Goal: Transaction & Acquisition: Subscribe to service/newsletter

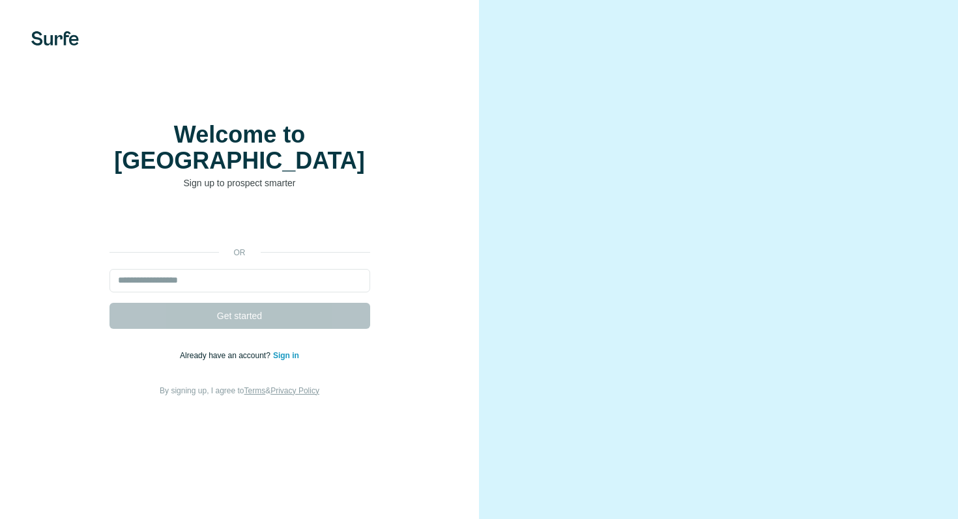
select select "*"
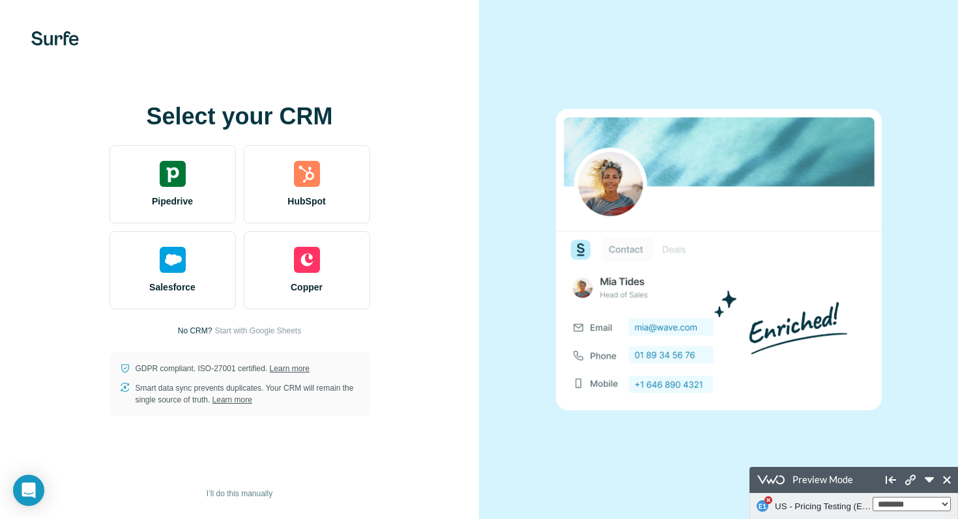
click at [67, 37] on img at bounding box center [55, 38] width 48 height 14
click at [72, 44] on img at bounding box center [55, 38] width 48 height 14
click at [66, 42] on img at bounding box center [55, 38] width 48 height 14
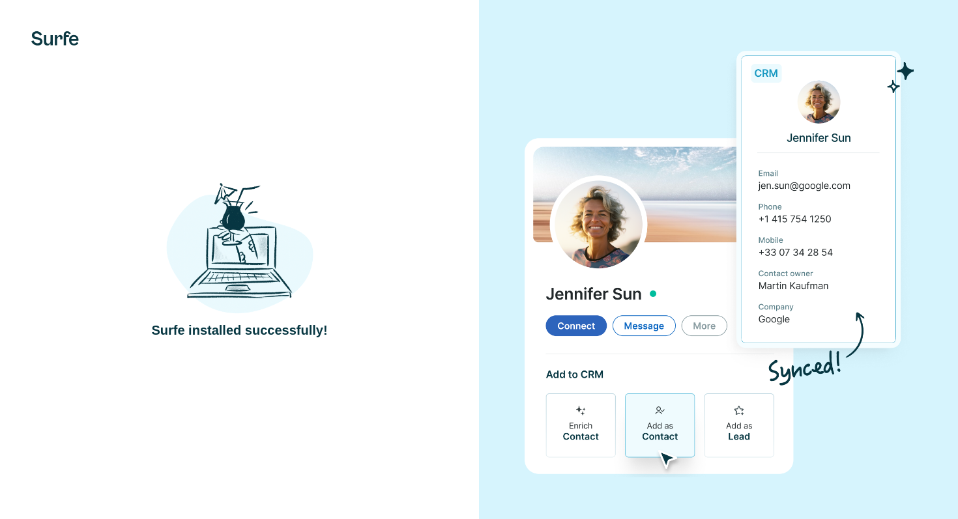
select select "*"
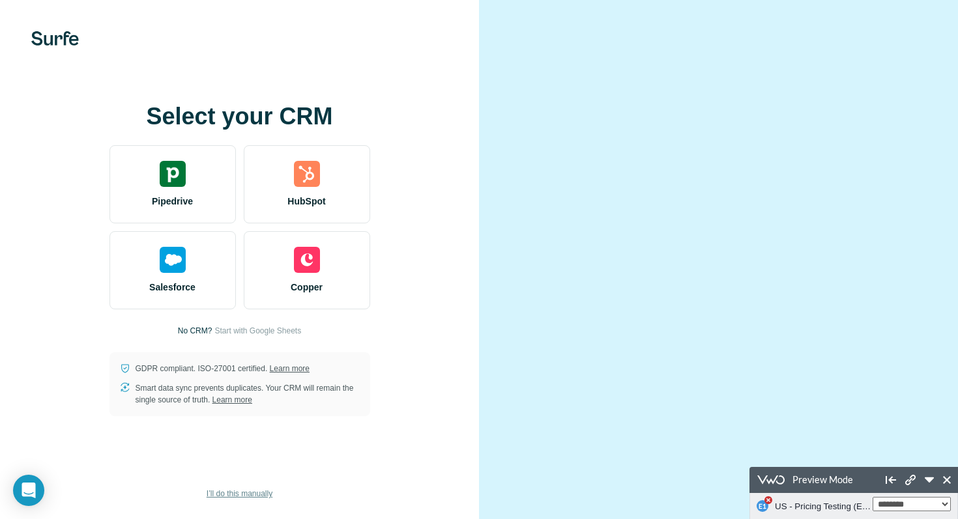
click at [251, 495] on span "I’ll do this manually" at bounding box center [240, 494] width 66 height 12
